Goal: Transaction & Acquisition: Purchase product/service

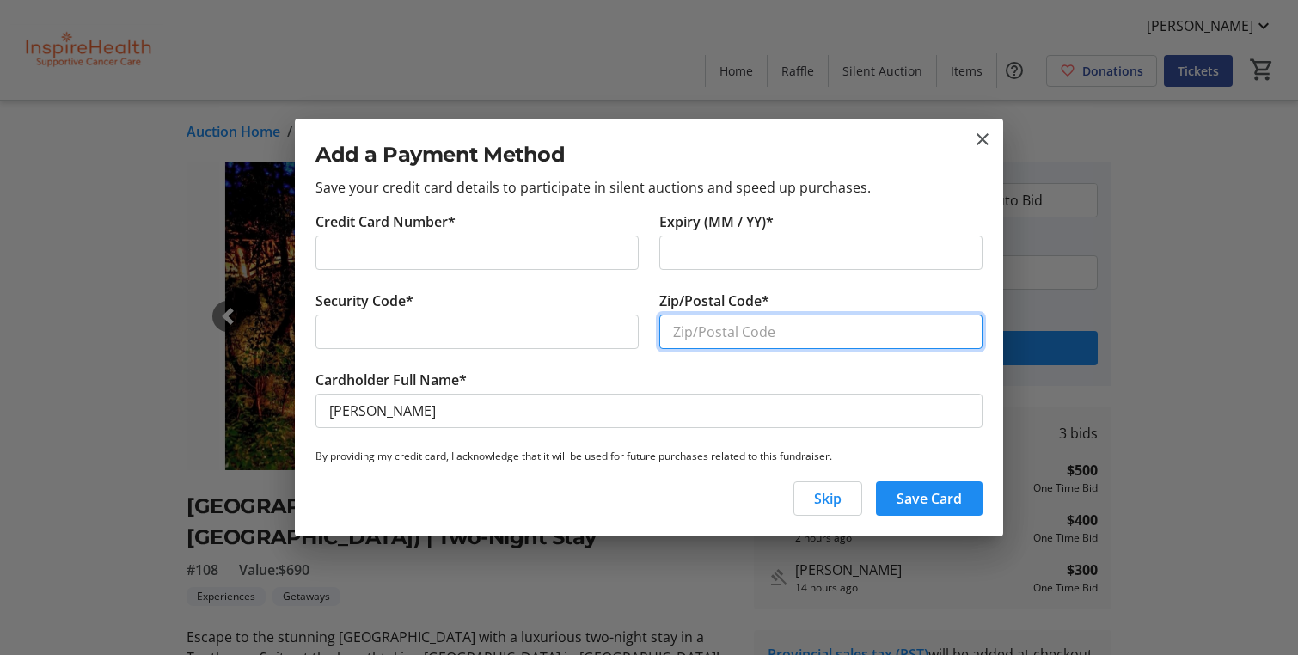
click at [737, 333] on input "Zip/Postal Code*" at bounding box center [820, 332] width 323 height 34
type input "V1Z2B5"
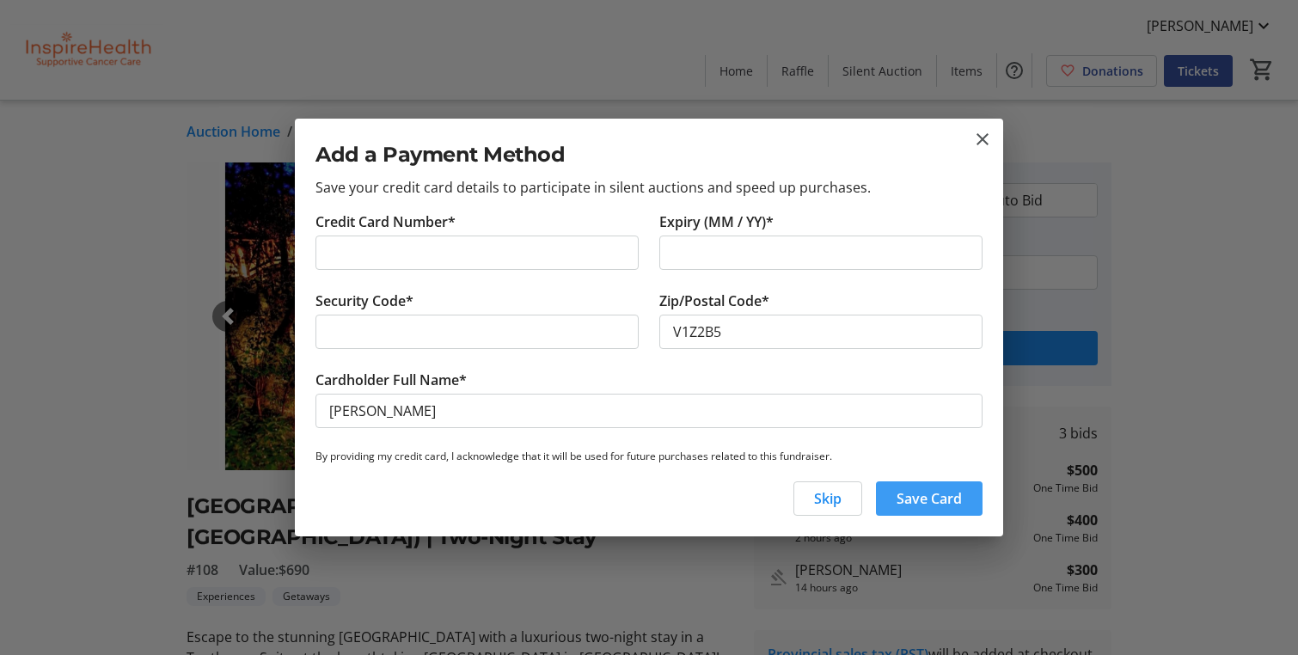
click at [918, 506] on span "Save Card" at bounding box center [928, 498] width 65 height 21
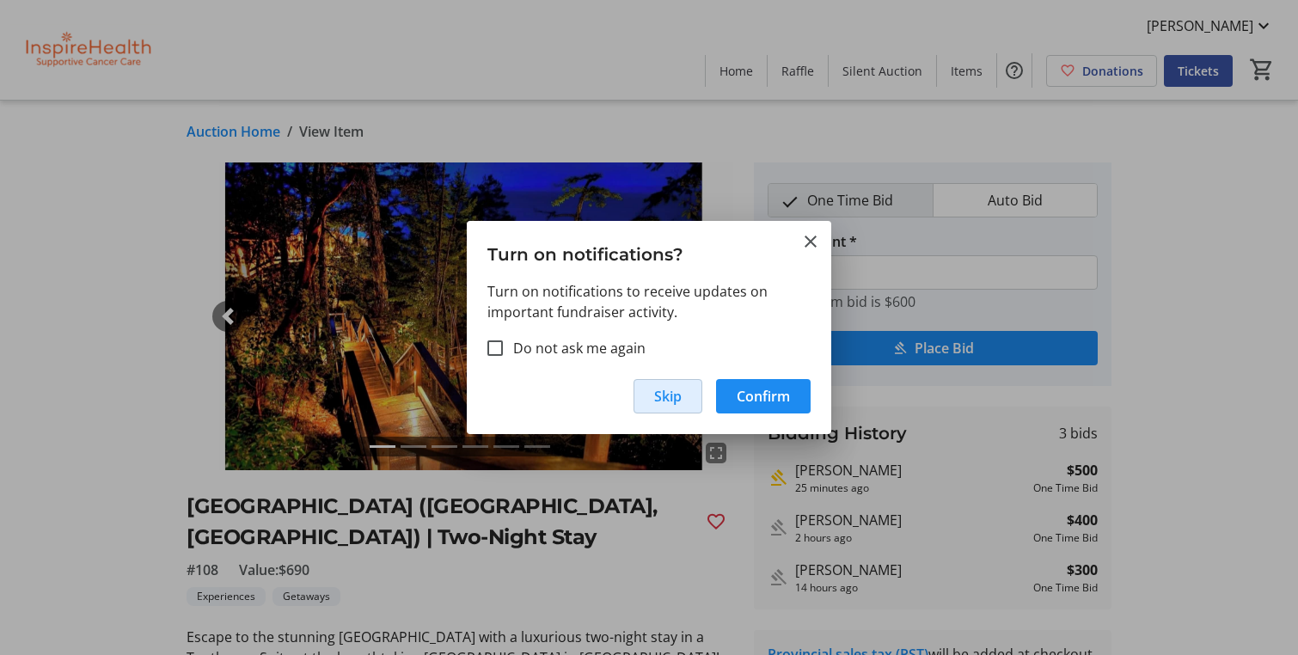
click at [661, 394] on span "Skip" at bounding box center [668, 396] width 28 height 21
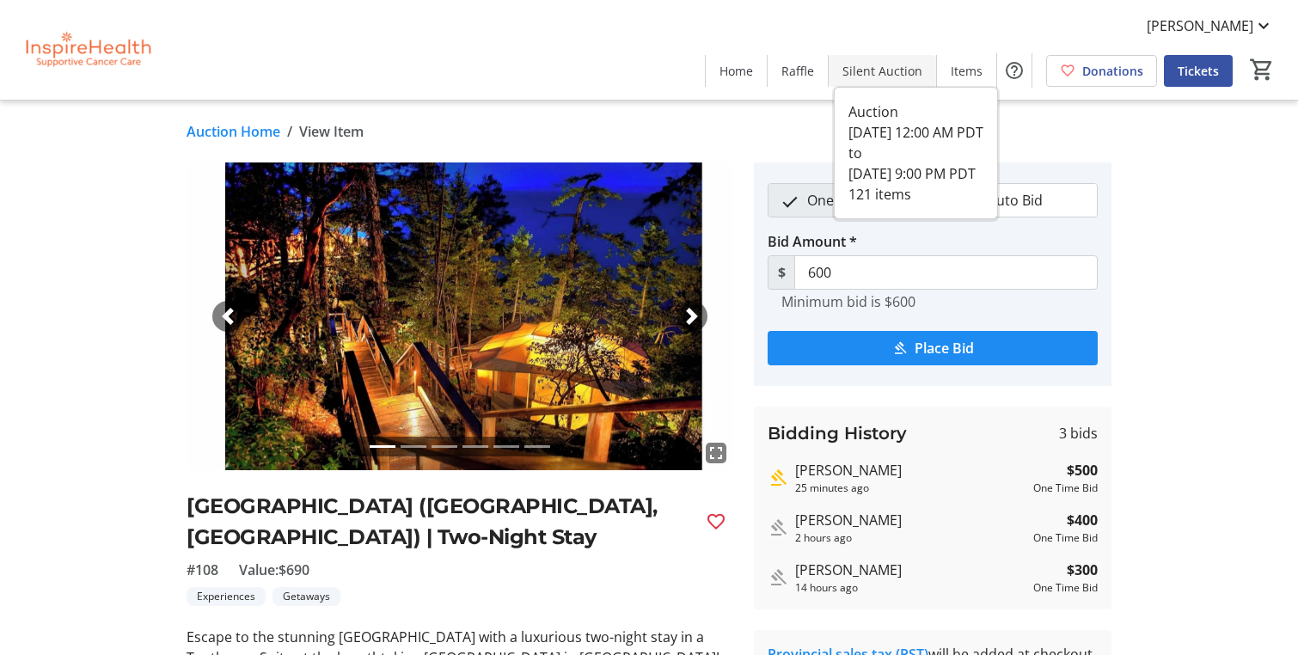
click at [883, 79] on span at bounding box center [881, 70] width 107 height 41
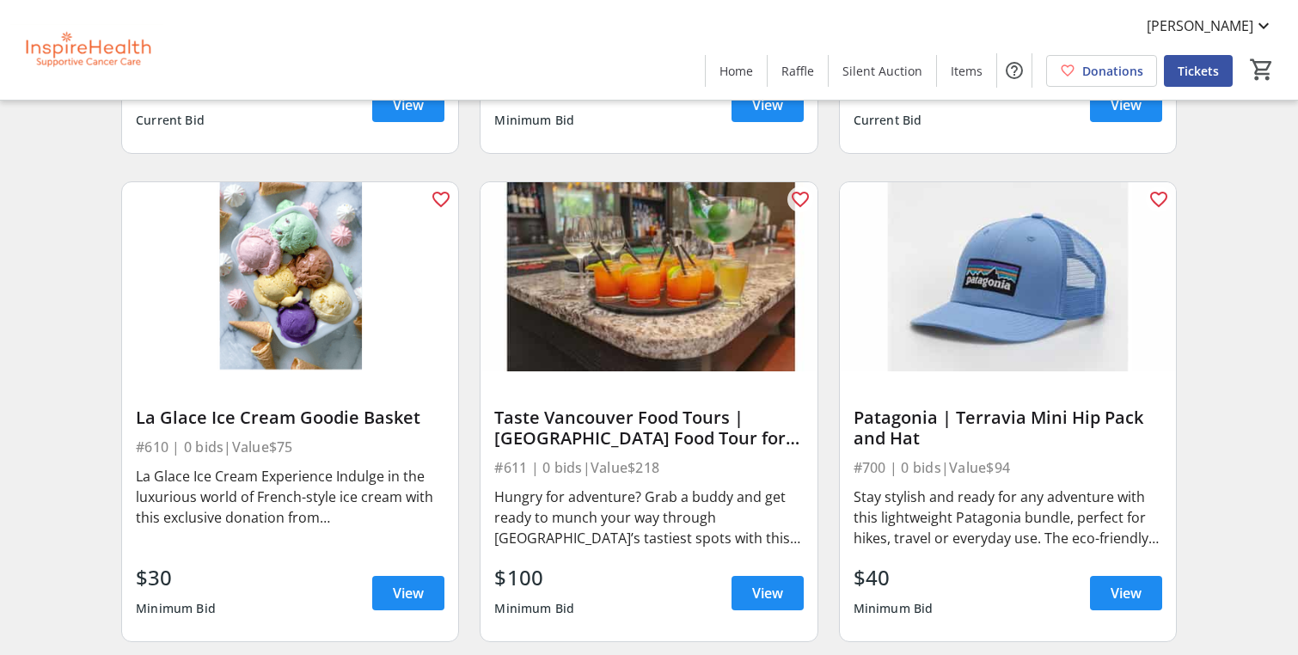
scroll to position [12334, 0]
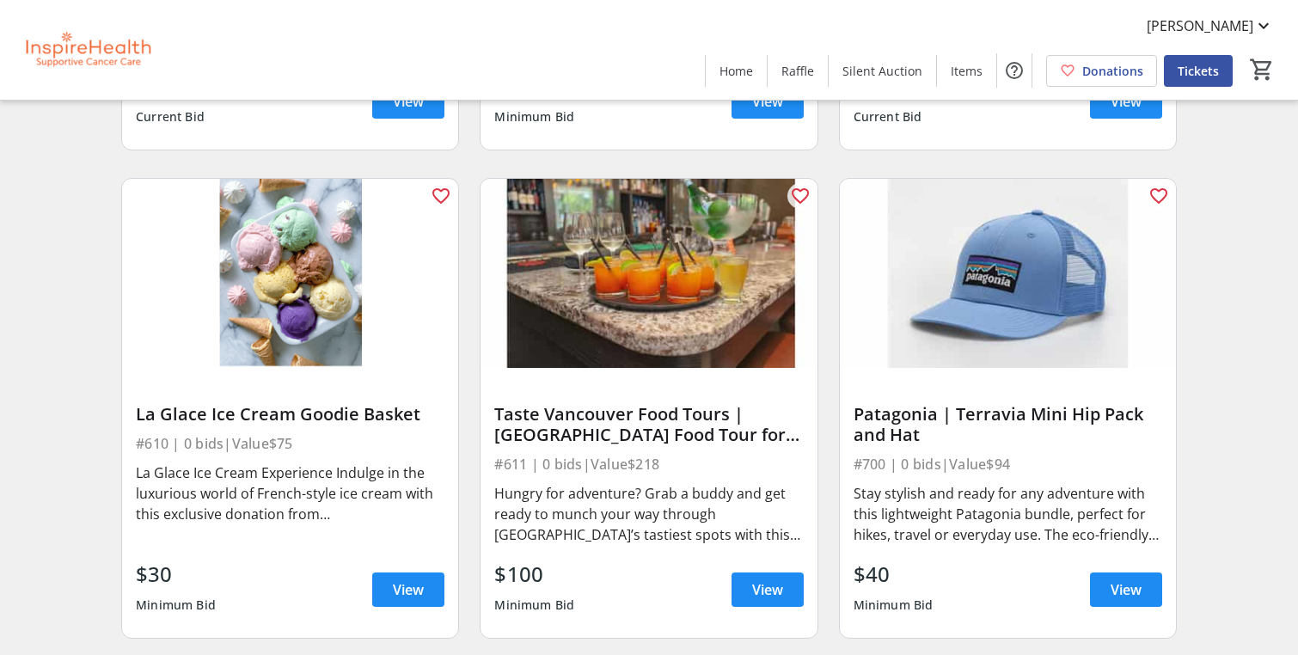
click at [1003, 281] on img at bounding box center [1008, 273] width 336 height 189
click at [1126, 599] on span "View" at bounding box center [1125, 589] width 31 height 21
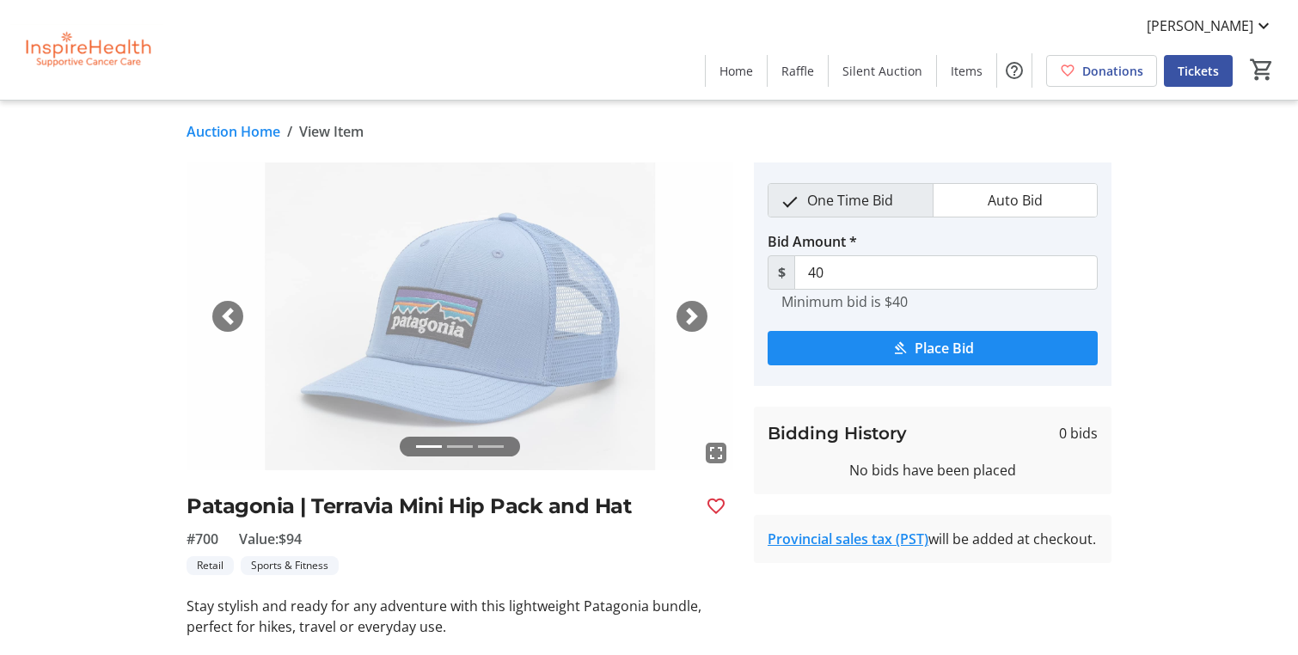
click at [698, 313] on span "button" at bounding box center [691, 316] width 17 height 17
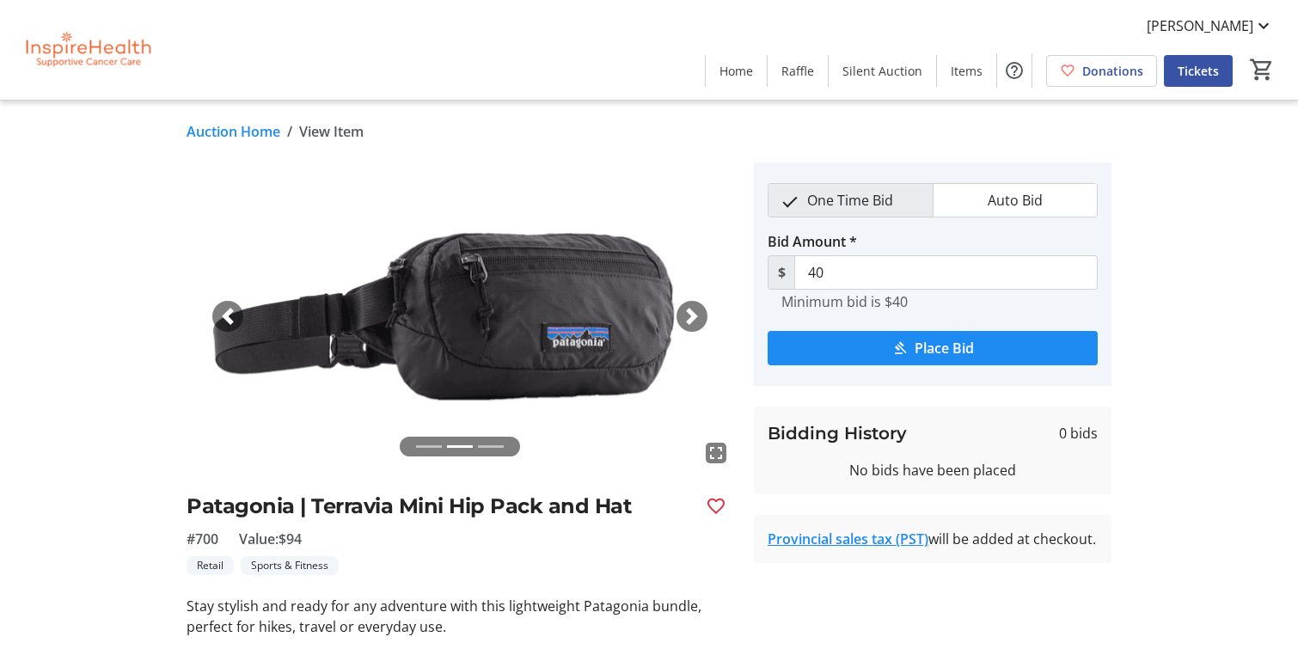
click at [698, 314] on span "button" at bounding box center [691, 316] width 17 height 17
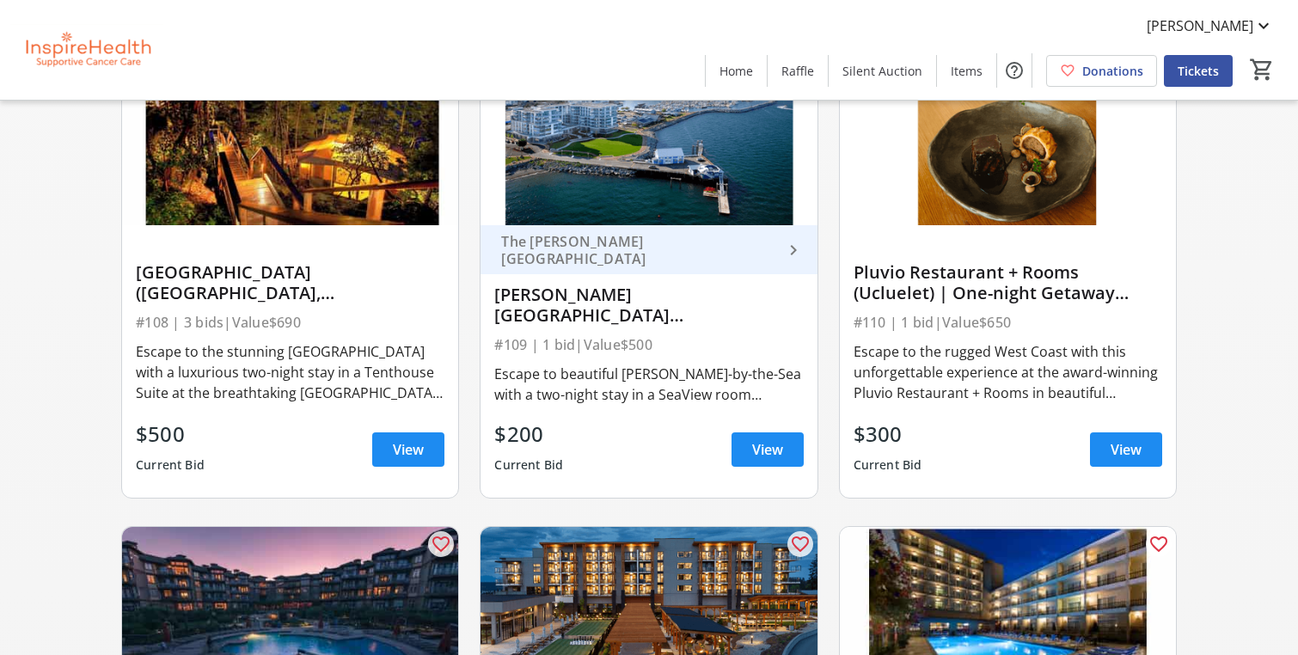
scroll to position [2671, 0]
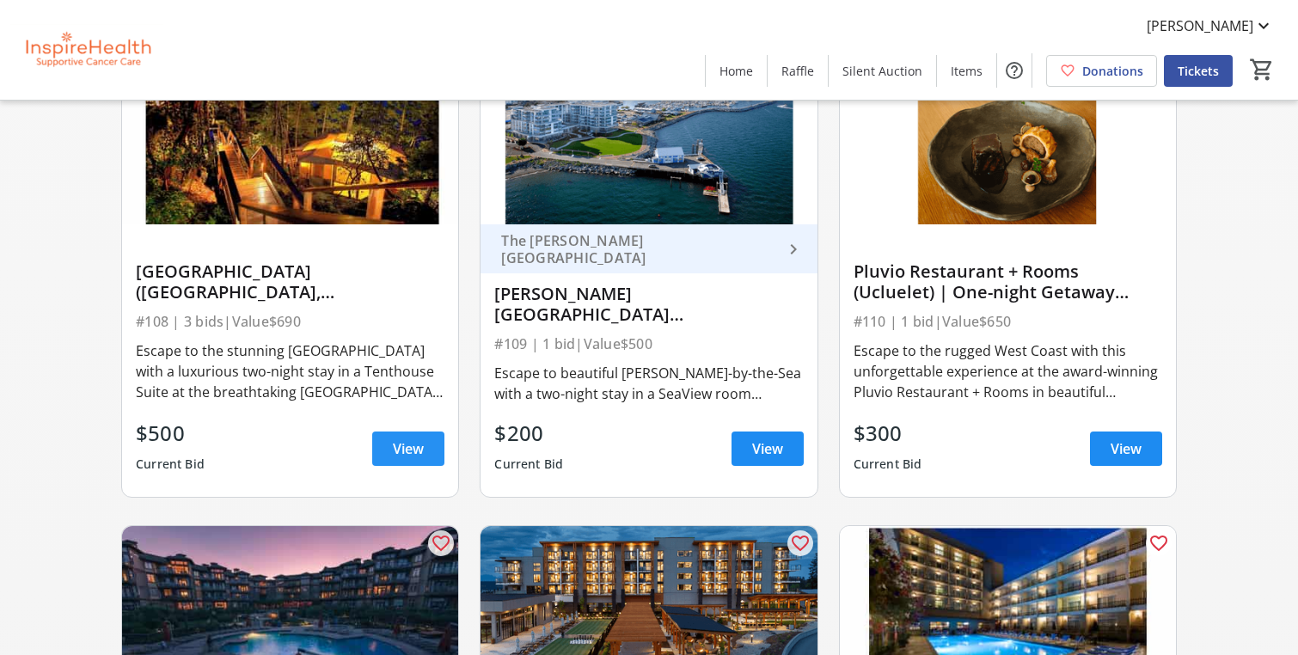
click at [420, 443] on span "View" at bounding box center [408, 448] width 31 height 21
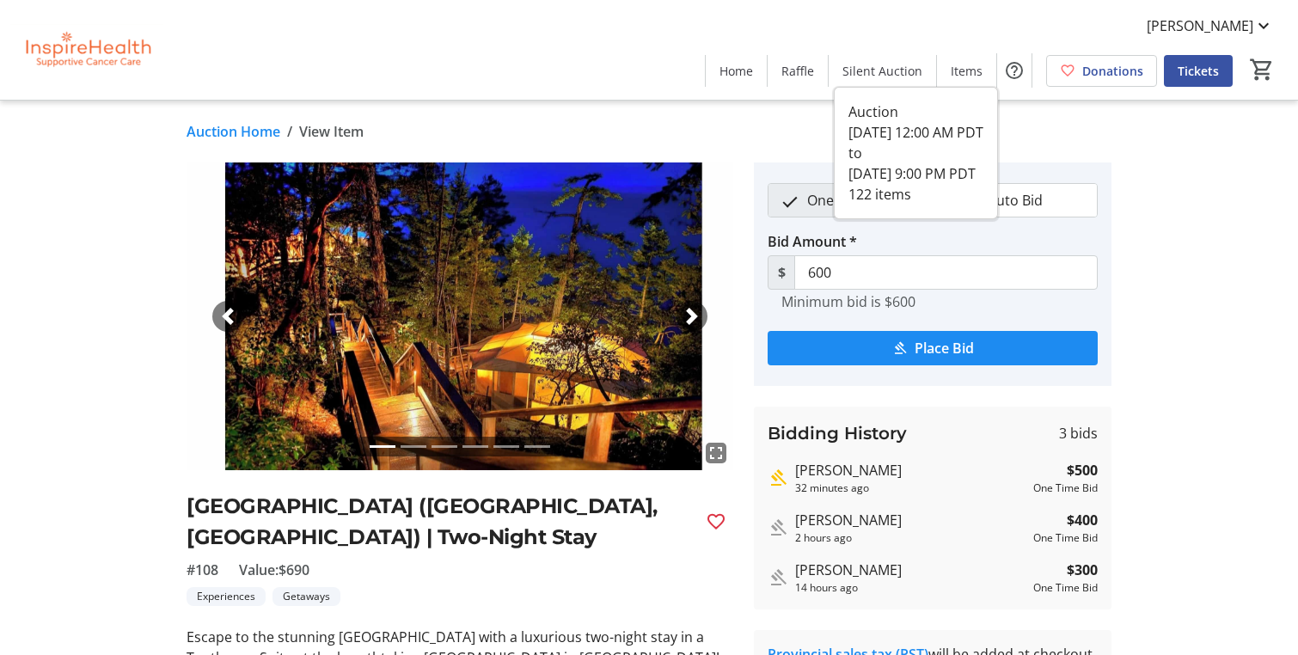
click at [887, 75] on span "Silent Auction" at bounding box center [882, 71] width 80 height 18
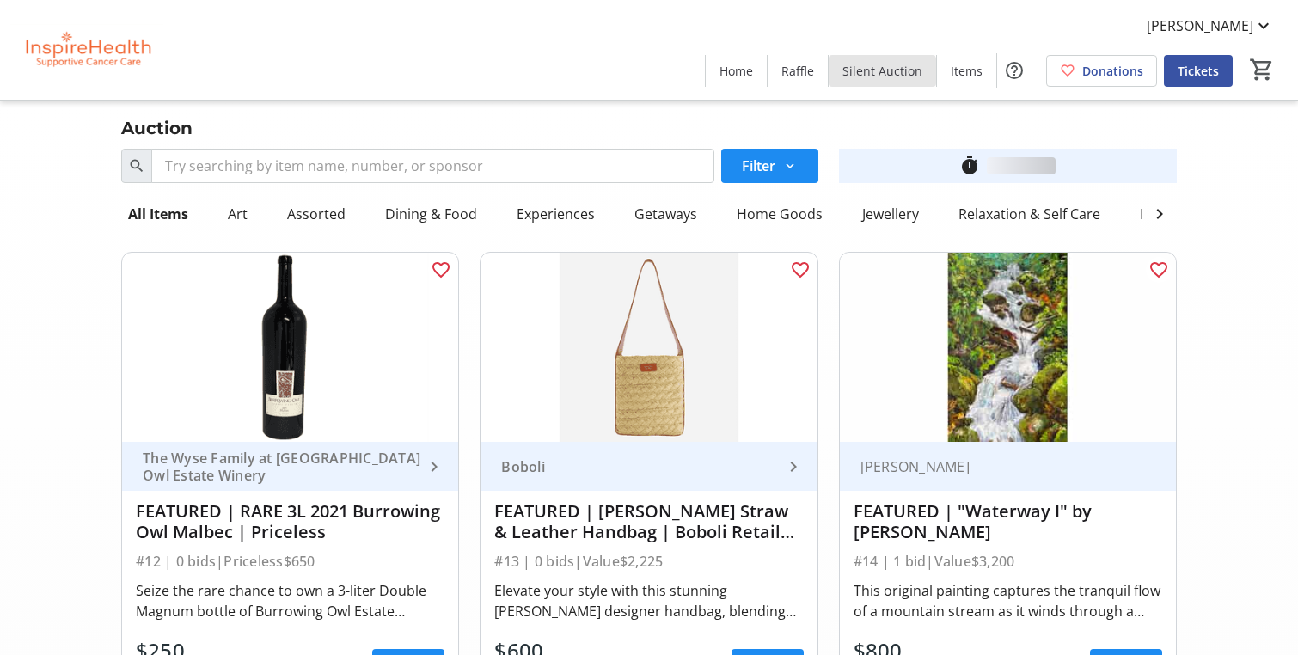
scroll to position [2671, 0]
